Goal: Find specific page/section: Find specific page/section

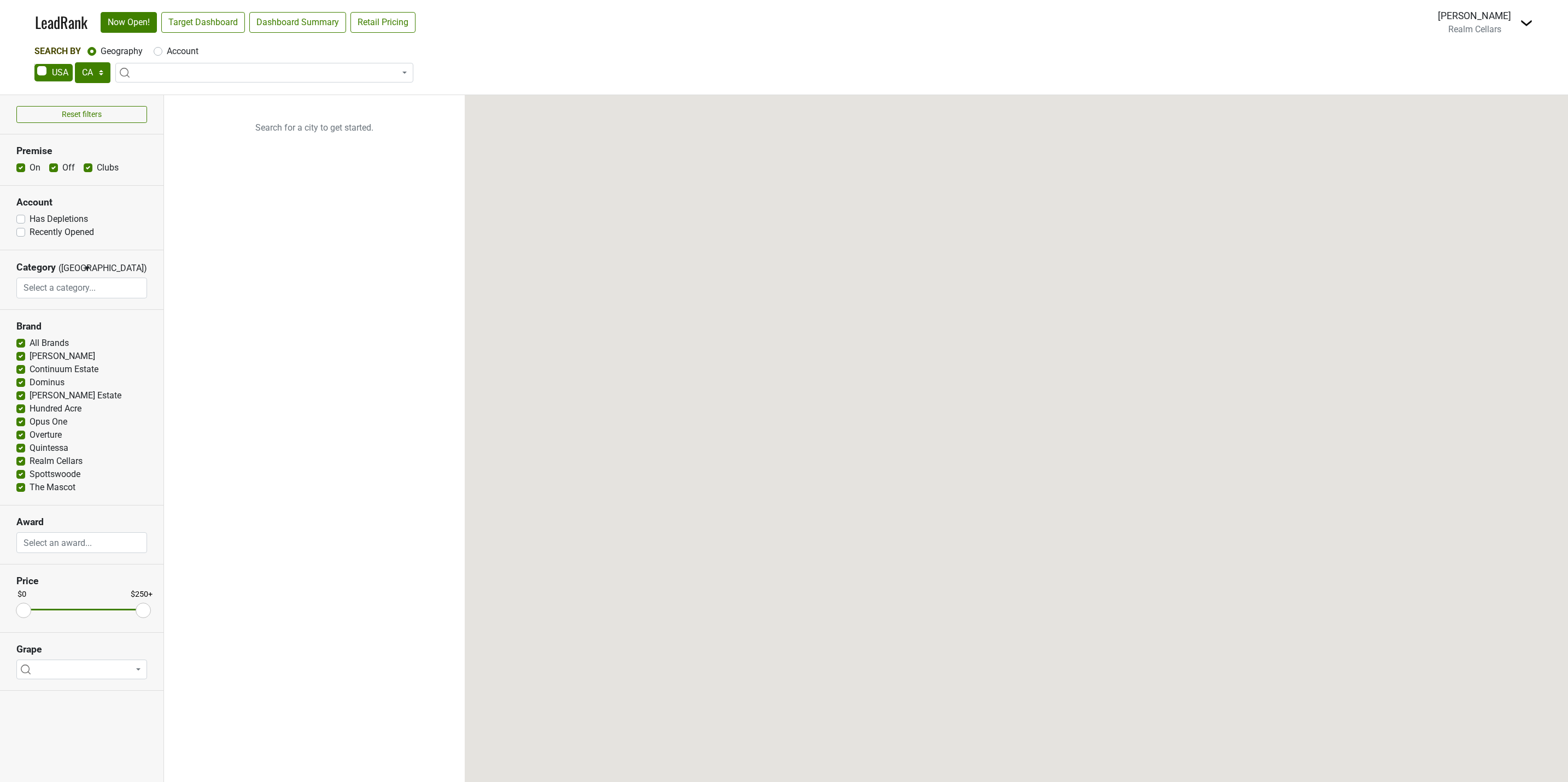
select select "CA"
select select
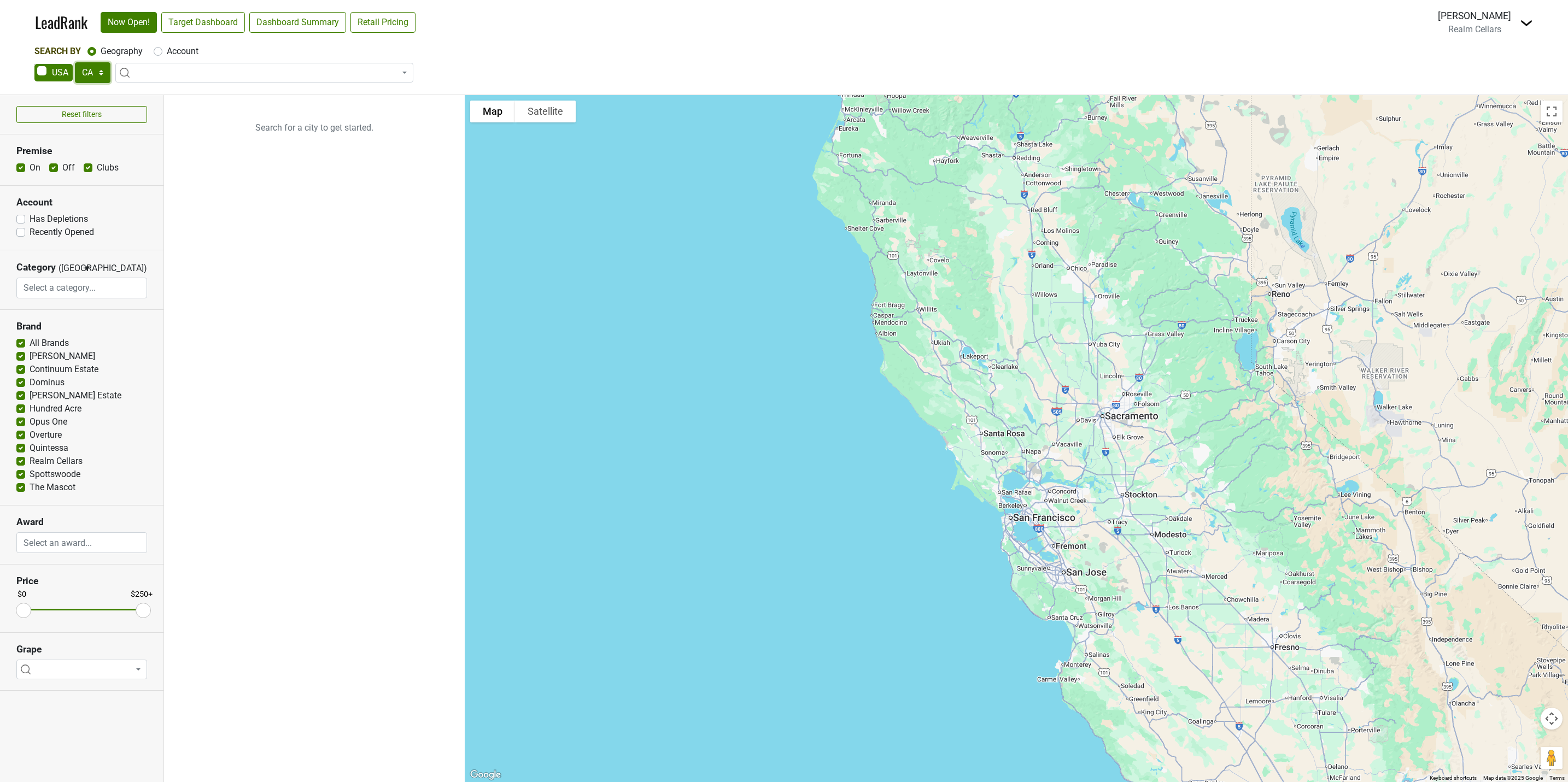
click at [99, 74] on select "AK AL AR AZ CA CO CT DC DE FL GA HI IA ID IL IN KS KY LA MA MD ME MI MN MO MS M…" at bounding box center [93, 72] width 35 height 21
select select "MA"
click at [75, 62] on select "AK AL AR AZ CA CO CT DC DE FL GA HI IA ID IL IN KS KY LA MA MD ME MI MN MO MS M…" at bounding box center [93, 72] width 35 height 21
click at [217, 18] on link "Target Dashboard" at bounding box center [203, 23] width 83 height 21
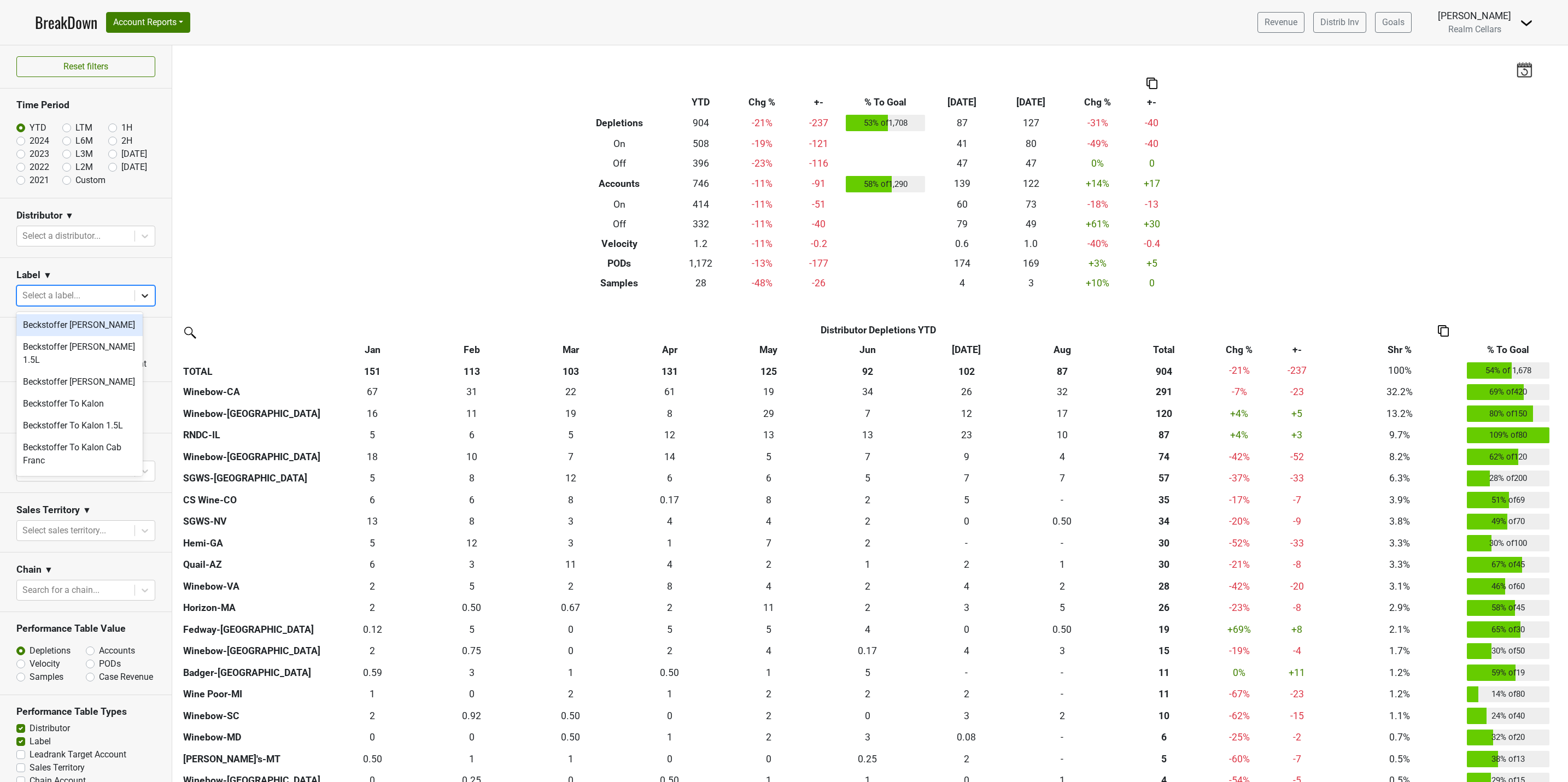
click at [139, 300] on icon at bounding box center [145, 296] width 11 height 11
click at [69, 395] on div "The Bard" at bounding box center [79, 403] width 126 height 22
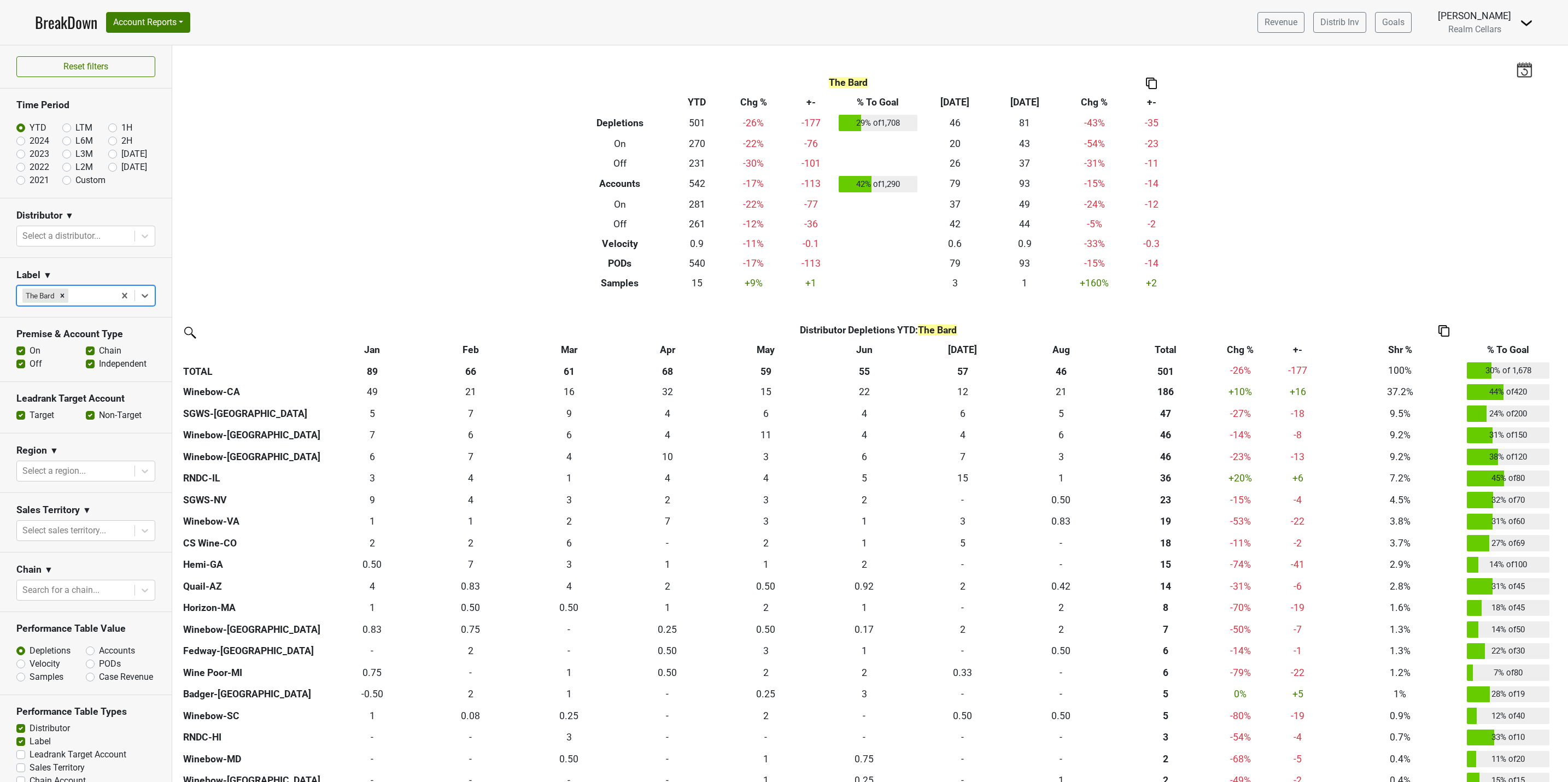
click at [139, 298] on icon at bounding box center [145, 296] width 11 height 11
